Goal: Task Accomplishment & Management: Use online tool/utility

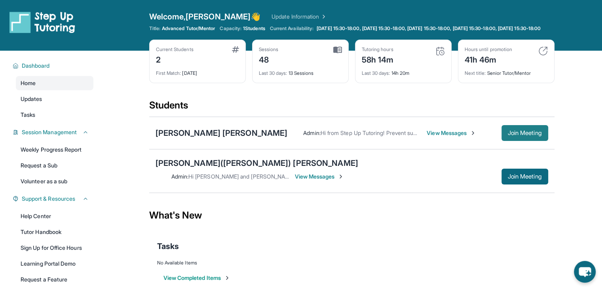
click at [510, 135] on span "Join Meeting" at bounding box center [525, 133] width 34 height 5
click at [531, 149] on div "Fatima Elizabeth Vega Copado Admin : Hi from Step Up Tutoring! Prevent summer l…" at bounding box center [352, 133] width 406 height 32
click at [523, 135] on span "Join Meeting" at bounding box center [525, 133] width 34 height 5
click at [519, 141] on button "Join Meeting" at bounding box center [525, 133] width 47 height 16
